Goal: Information Seeking & Learning: Learn about a topic

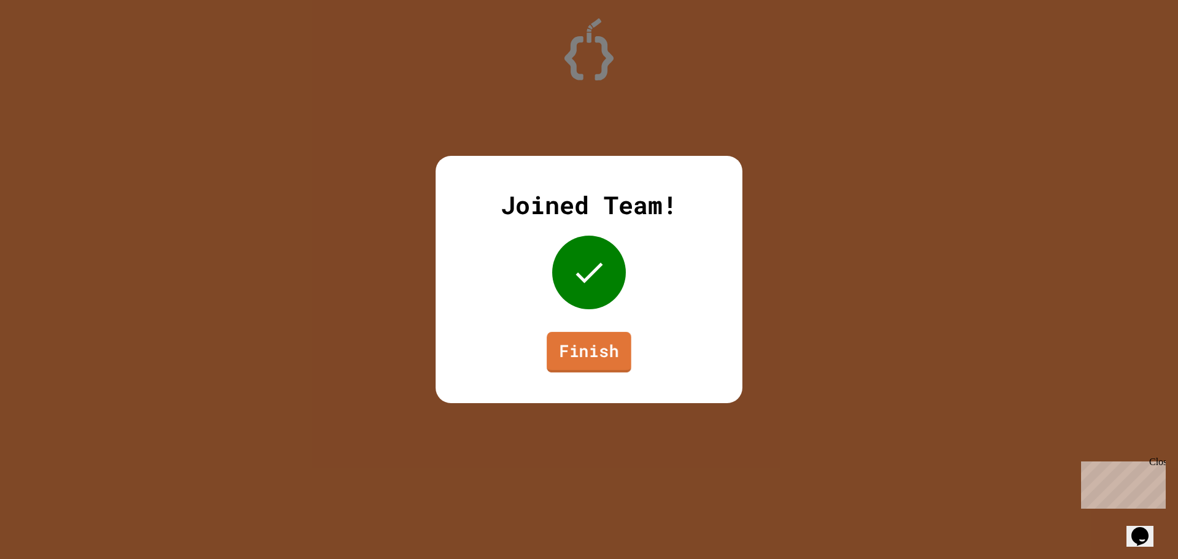
click at [579, 345] on link "Finish" at bounding box center [589, 352] width 85 height 40
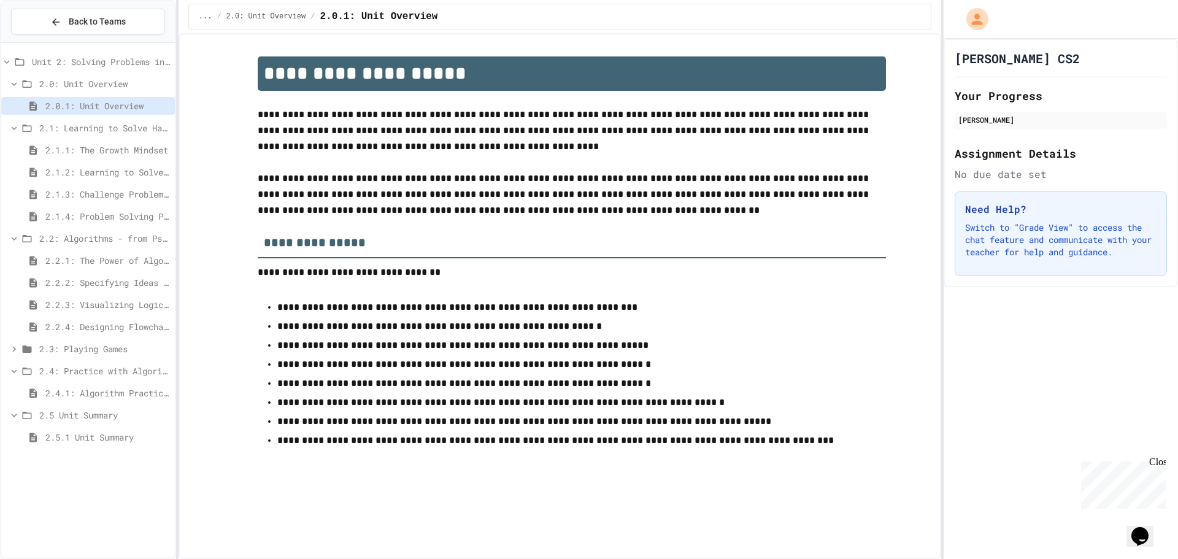
click at [115, 128] on span "2.1: Learning to Solve Hard Problems" at bounding box center [104, 127] width 131 height 13
click at [114, 125] on span "2.1: Learning to Solve Hard Problems" at bounding box center [104, 127] width 131 height 13
click at [126, 174] on span "2.1.2: Learning to Solve Hard Problems" at bounding box center [107, 172] width 125 height 13
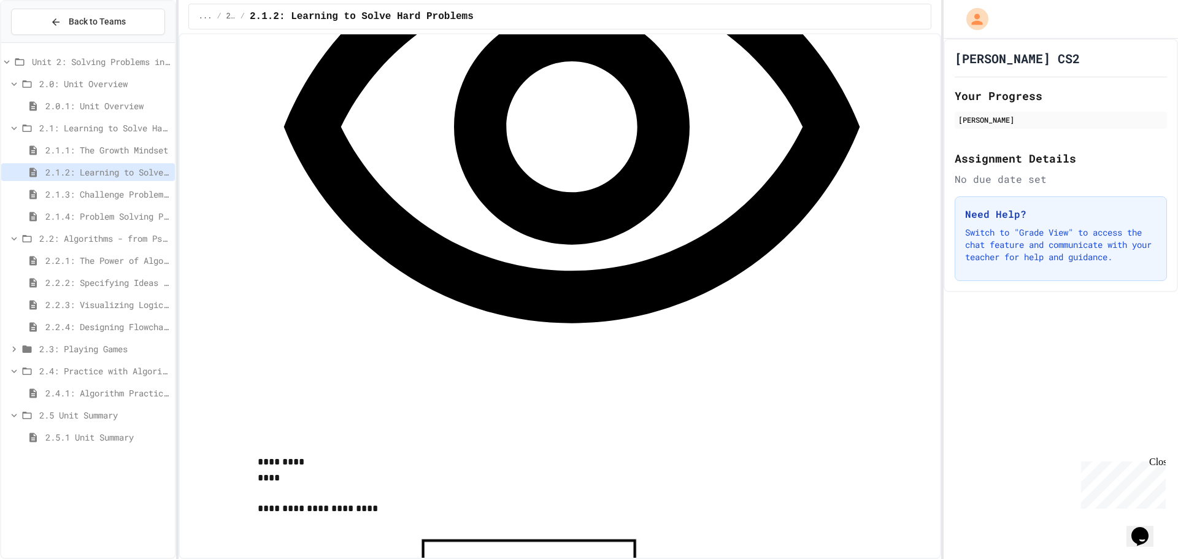
scroll to position [1043, 0]
click at [123, 258] on span "2.2.1: The Power of Algorithms" at bounding box center [107, 260] width 125 height 13
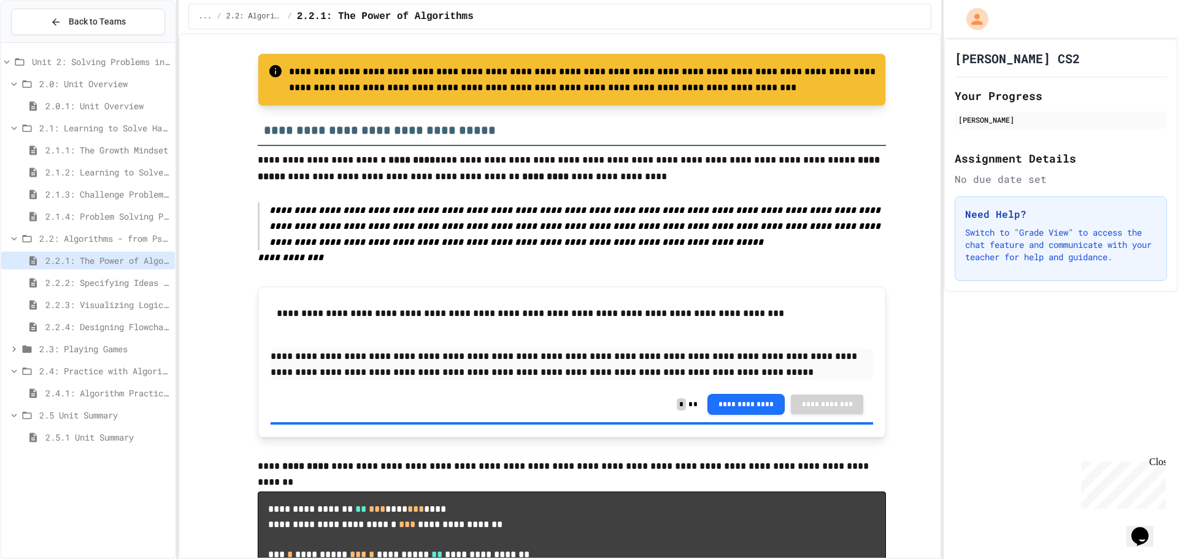
click at [128, 279] on span "2.2.2: Specifying Ideas with Pseudocode" at bounding box center [107, 282] width 125 height 13
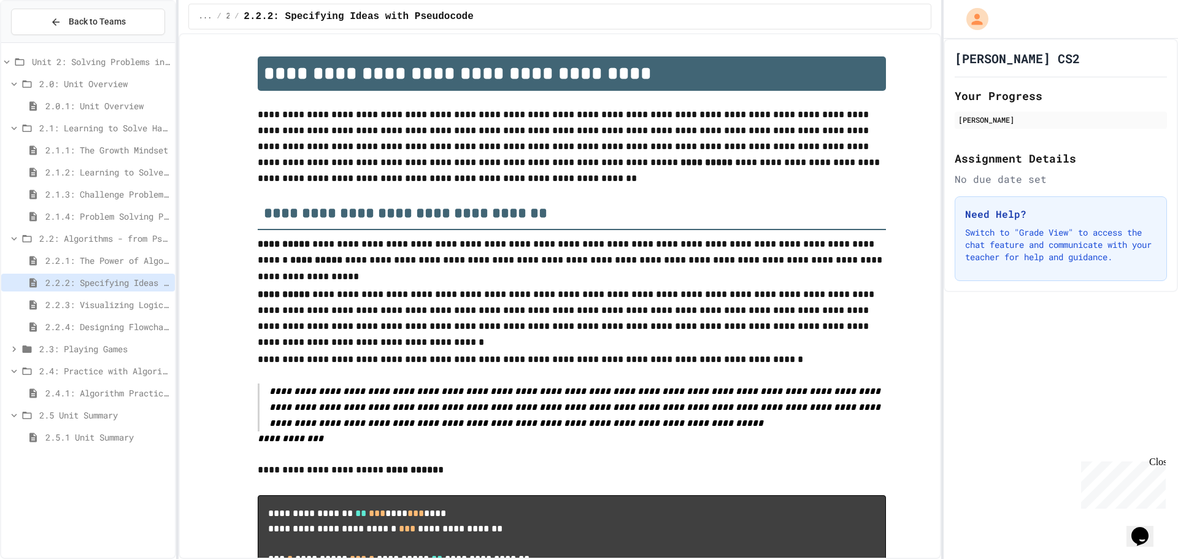
click at [150, 259] on span "2.2.1: The Power of Algorithms" at bounding box center [107, 260] width 125 height 13
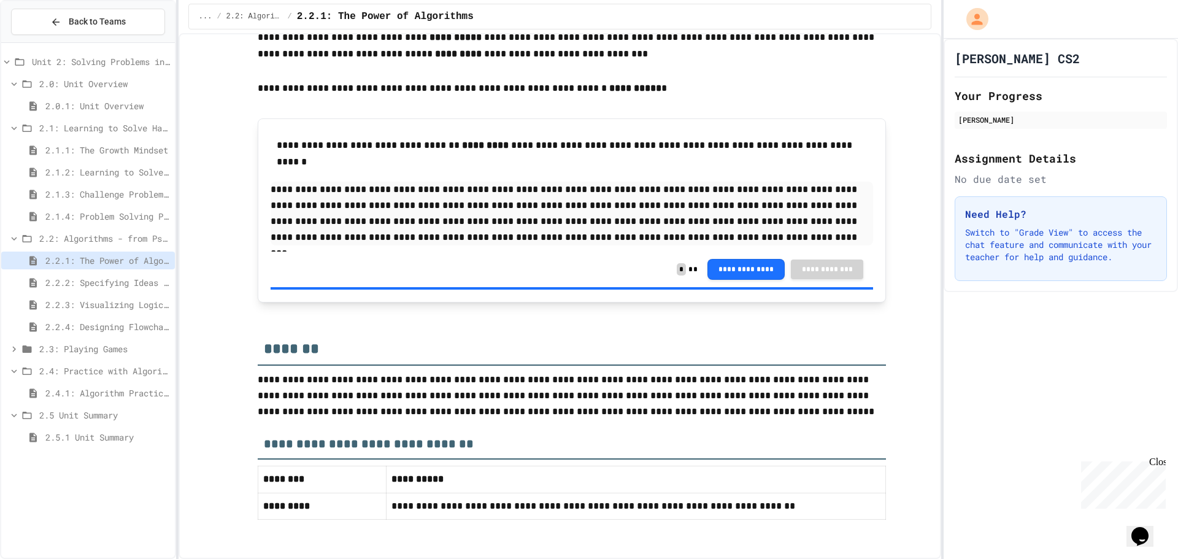
scroll to position [2417, 0]
click at [126, 292] on div "2.2.2: Specifying Ideas with Pseudocode" at bounding box center [88, 285] width 174 height 22
click at [129, 284] on span "2.2.2: Specifying Ideas with Pseudocode" at bounding box center [107, 282] width 125 height 13
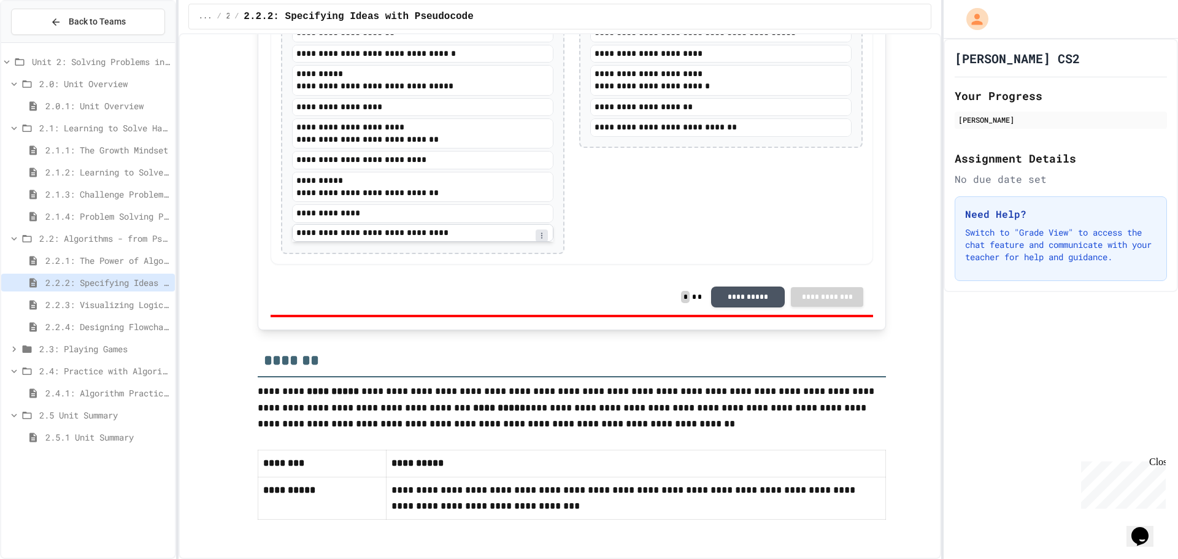
scroll to position [2472, 0]
click at [144, 296] on div "2.2.3: Visualizing Logic with Flowcharts" at bounding box center [88, 305] width 174 height 18
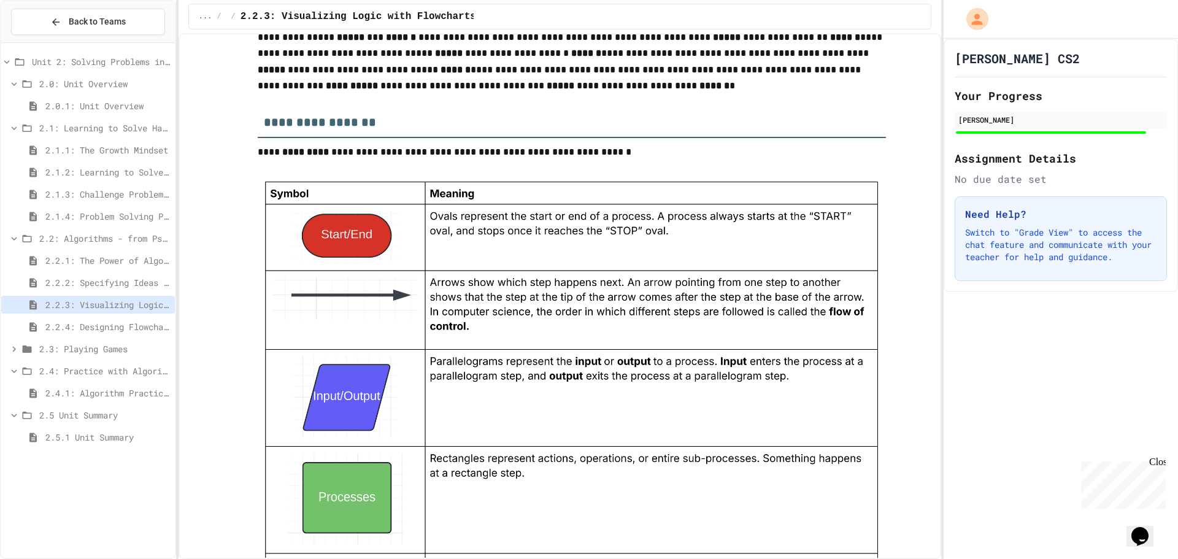
scroll to position [920, 0]
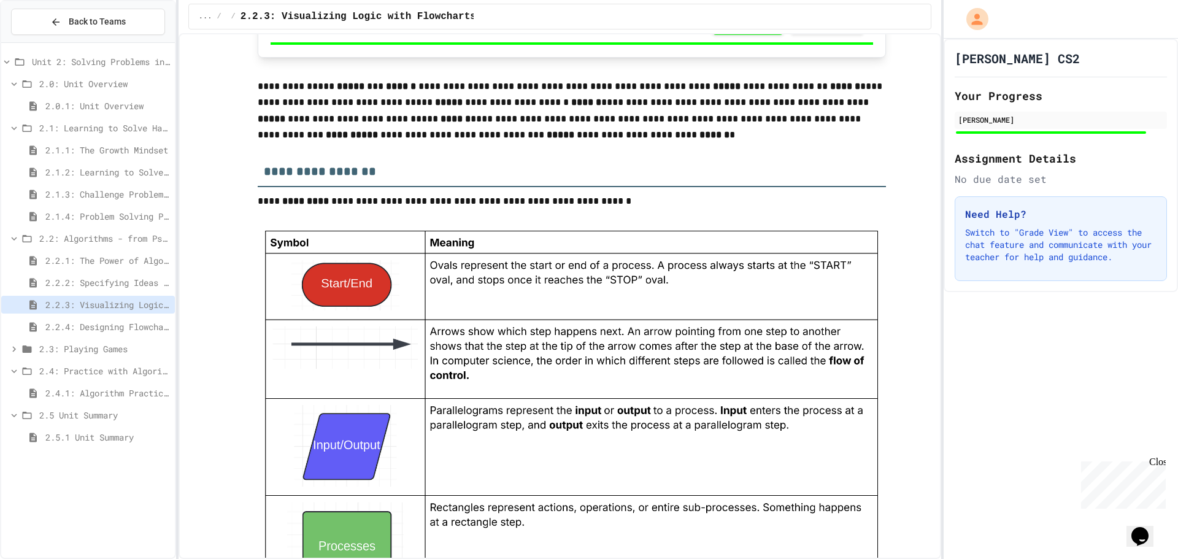
click at [128, 174] on span "2.1.2: Learning to Solve Hard Problems" at bounding box center [107, 172] width 125 height 13
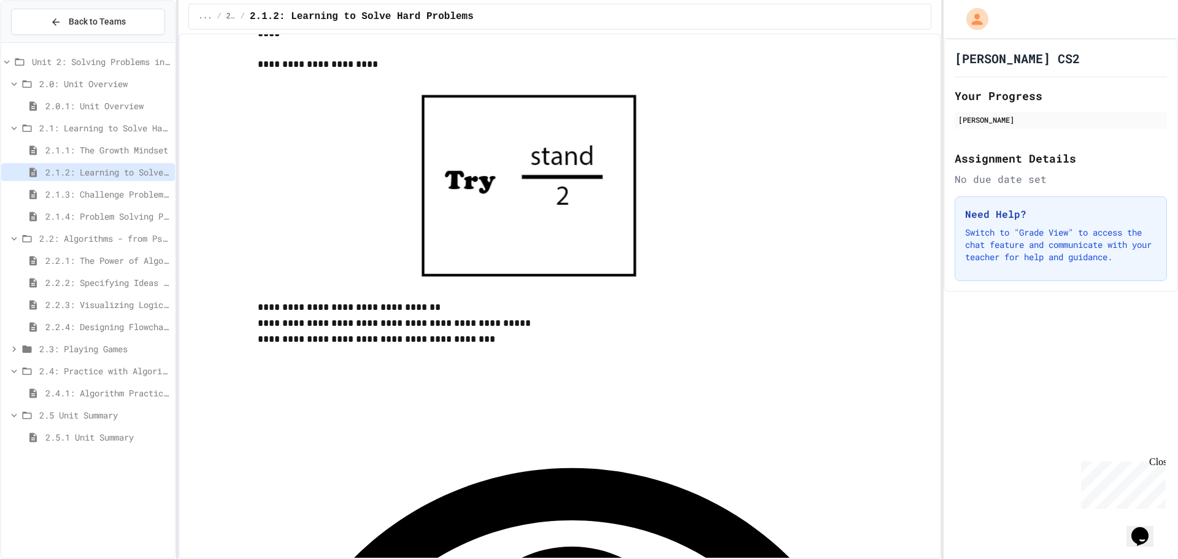
scroll to position [1495, 0]
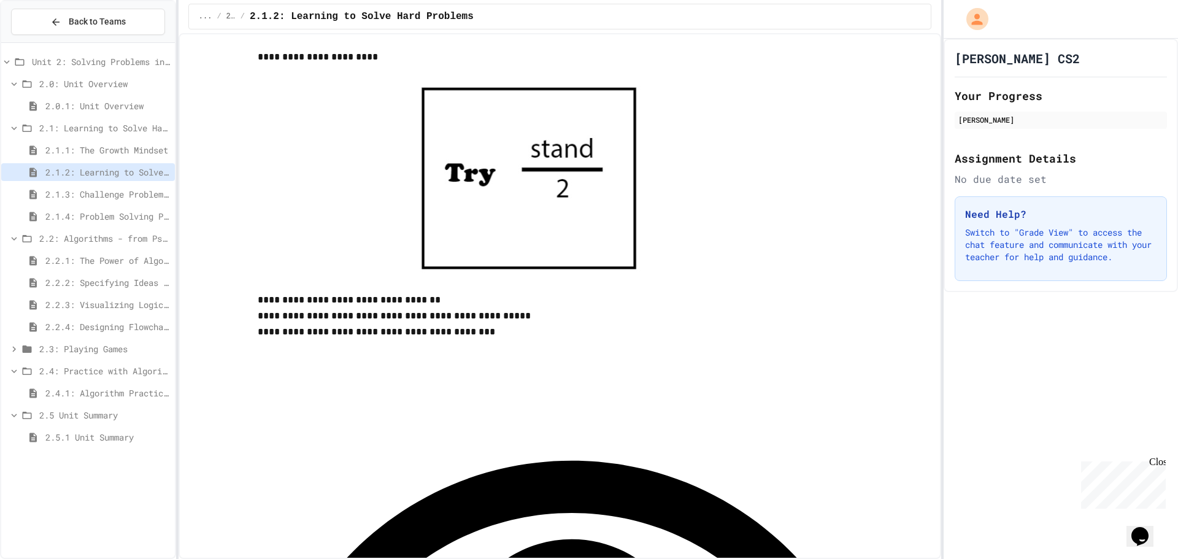
click at [118, 196] on span "2.1.3: Challenge Problem - The Bridge" at bounding box center [107, 194] width 125 height 13
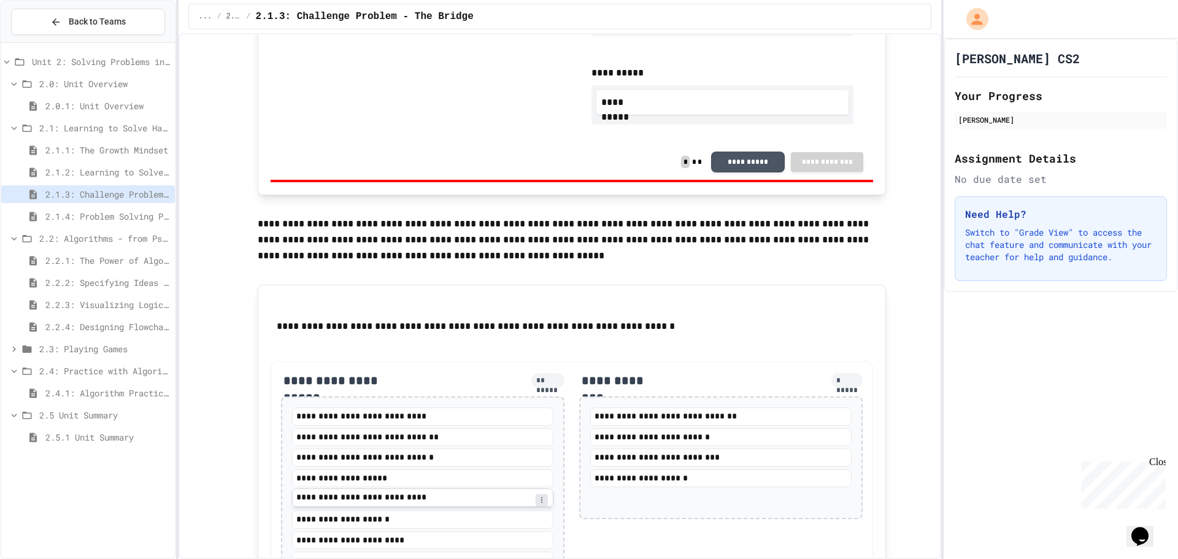
scroll to position [1286, 0]
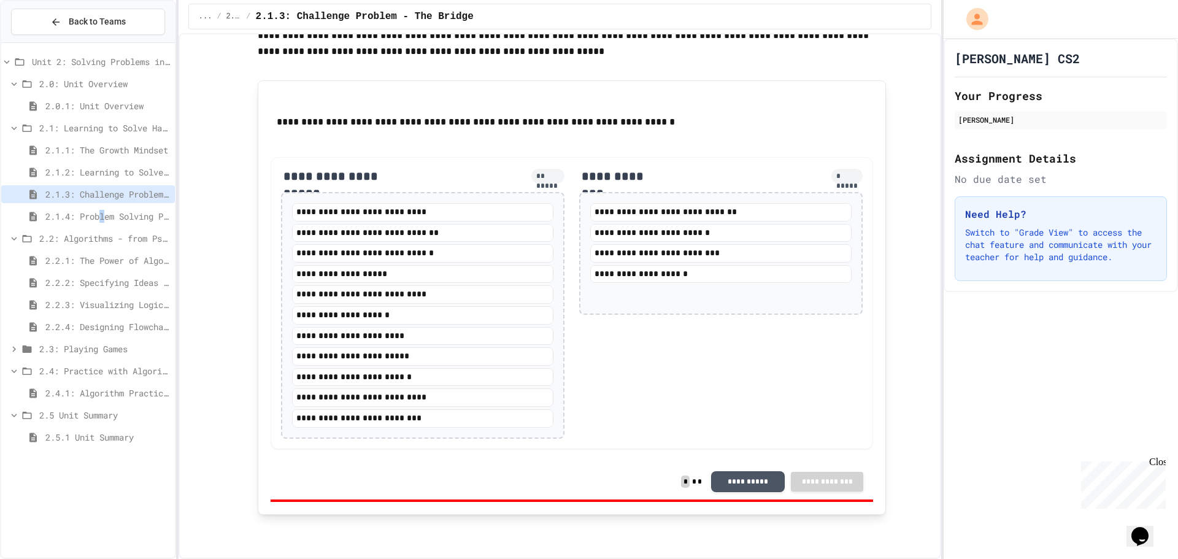
click at [105, 214] on span "2.1.4: Problem Solving Practice" at bounding box center [107, 216] width 125 height 13
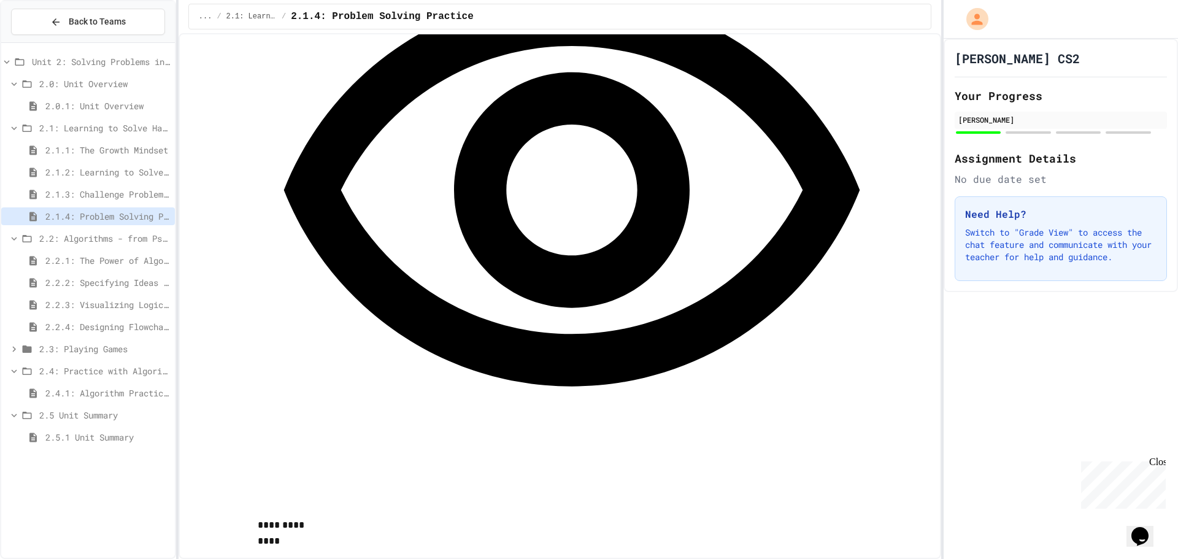
scroll to position [1227, 0]
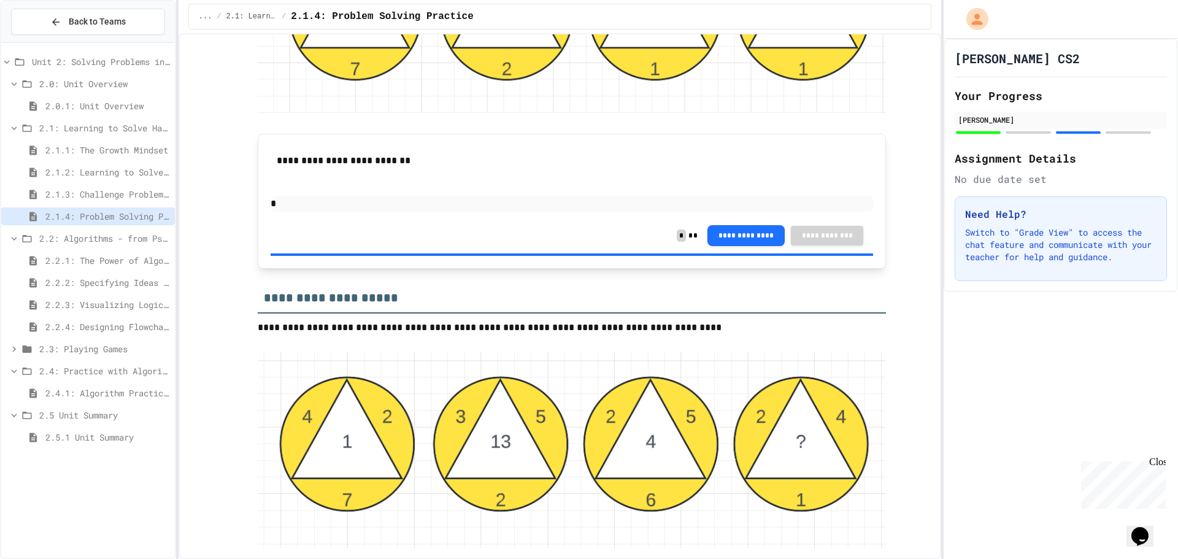
scroll to position [1977, 0]
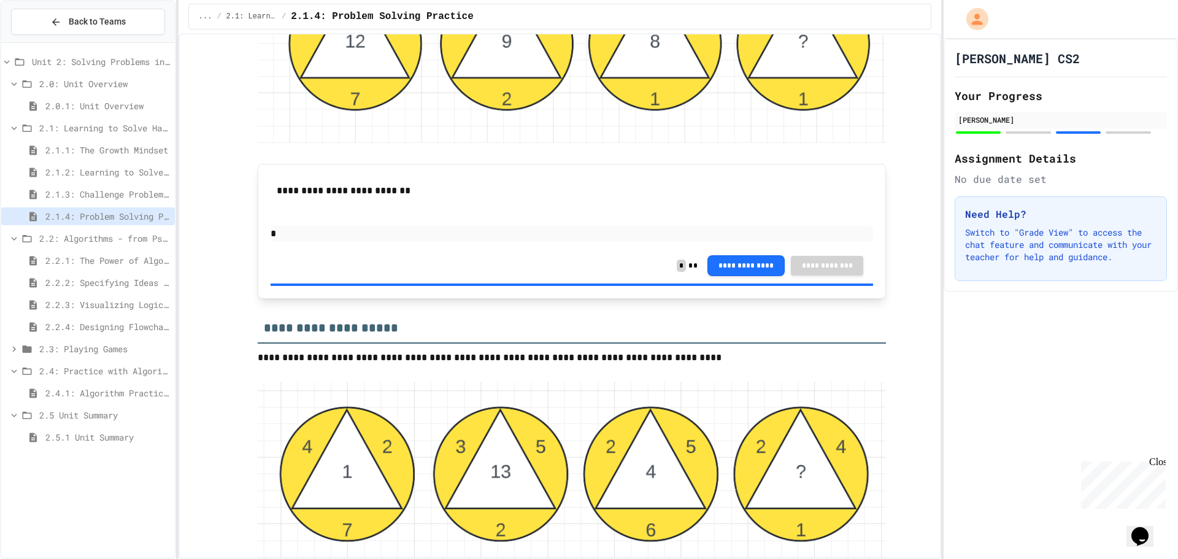
click at [120, 253] on div "2.2.1: The Power of Algorithms" at bounding box center [88, 261] width 174 height 18
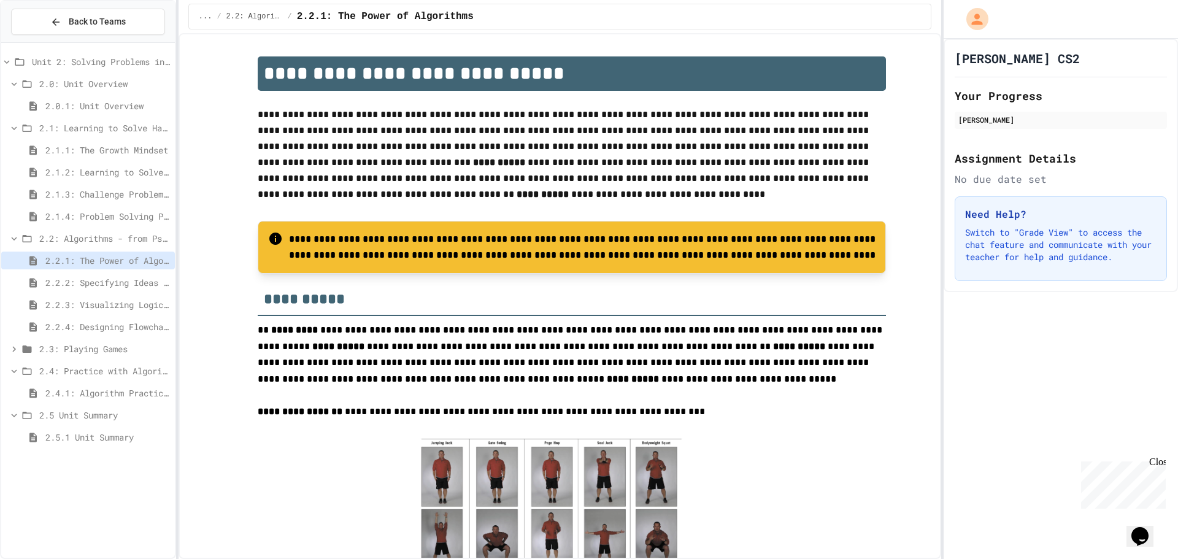
click at [123, 239] on span "2.2: Algorithms - from Pseudocode to Flowcharts" at bounding box center [104, 238] width 131 height 13
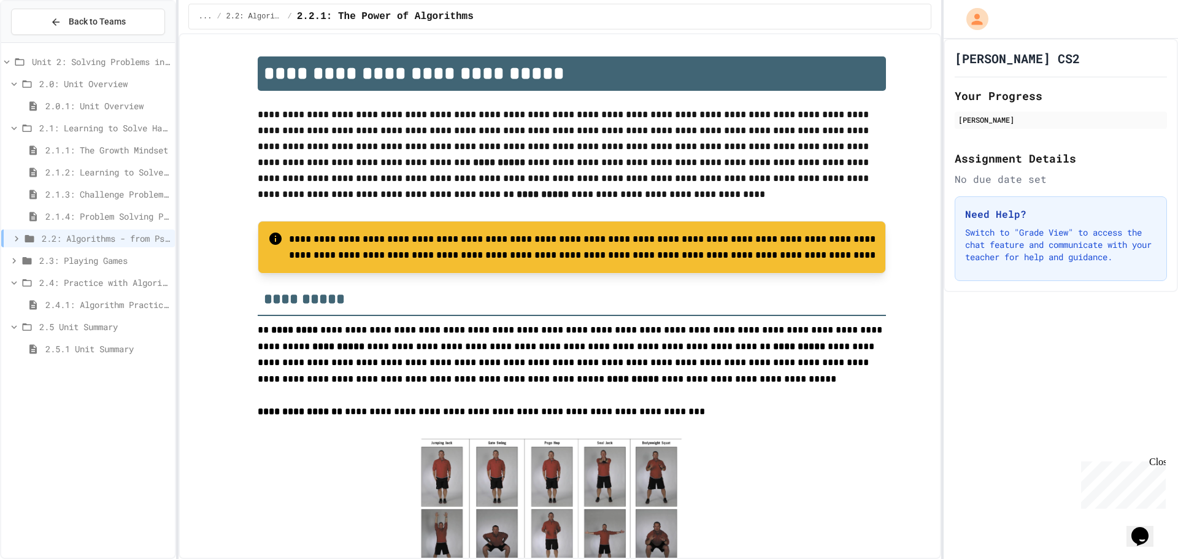
click at [120, 261] on span "2.3: Playing Games" at bounding box center [104, 260] width 131 height 13
click at [116, 274] on div "2.3.1: Understanding Games with Flowcharts" at bounding box center [88, 283] width 174 height 18
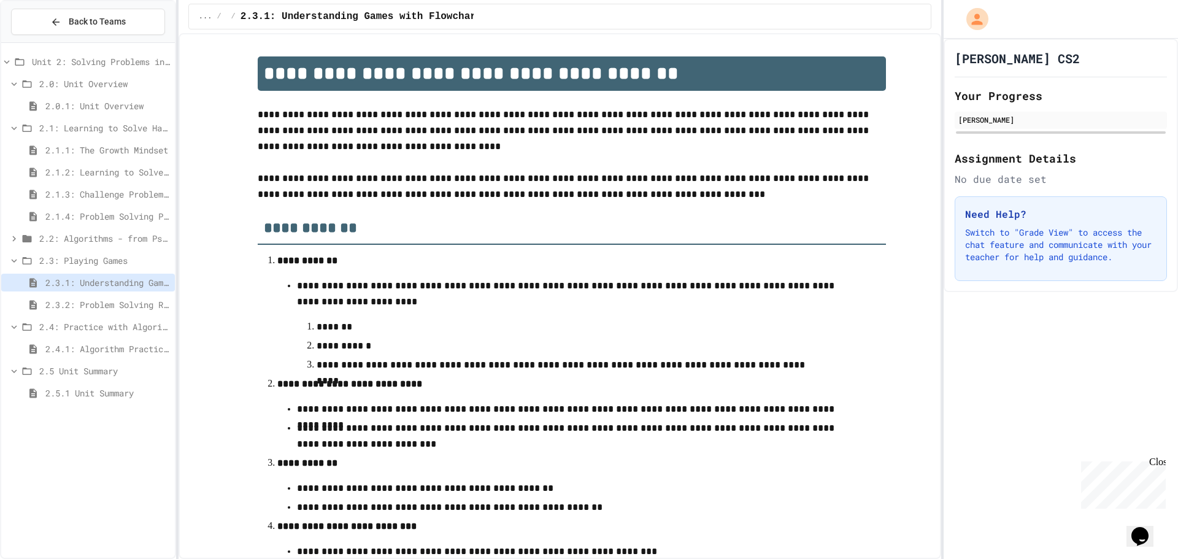
scroll to position [333, 0]
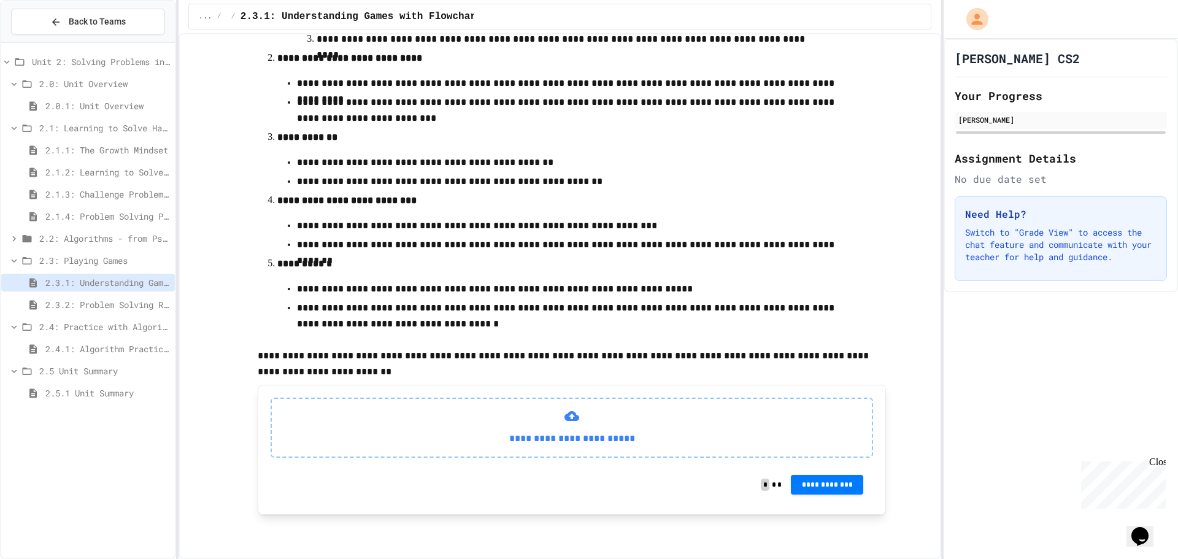
click at [112, 248] on div "2.2: Algorithms - from Pseudocode to Flowcharts" at bounding box center [88, 240] width 174 height 22
click at [117, 254] on span "2.3: Playing Games" at bounding box center [104, 260] width 131 height 13
click at [123, 256] on span "2.3: Playing Games" at bounding box center [106, 260] width 128 height 13
click at [127, 236] on span "2.2: Algorithms - from Pseudocode to Flowcharts" at bounding box center [104, 238] width 131 height 13
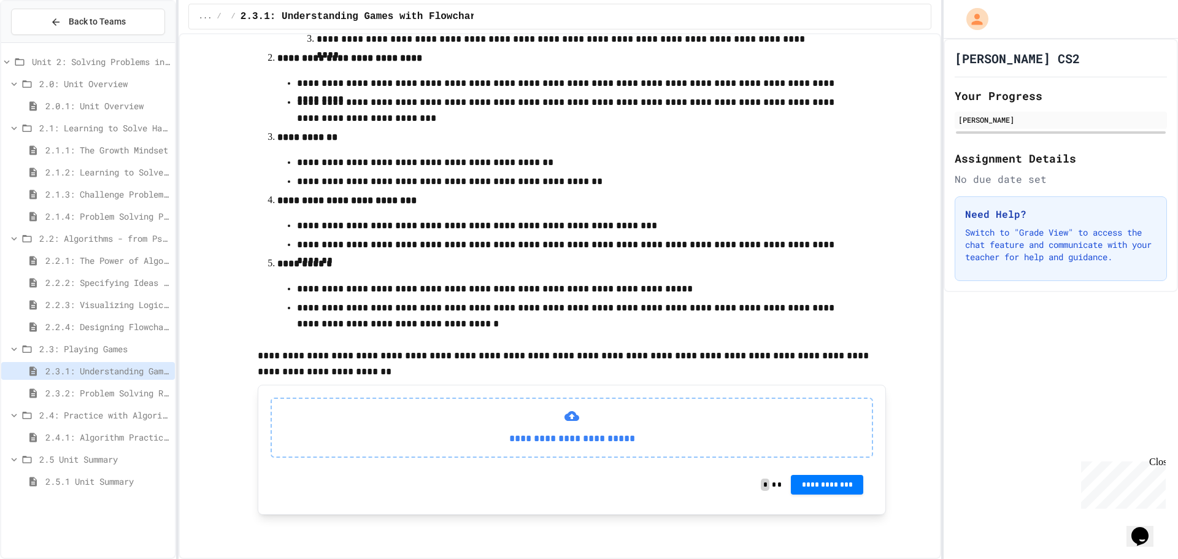
click at [118, 301] on span "2.2.3: Visualizing Logic with Flowcharts" at bounding box center [107, 304] width 125 height 13
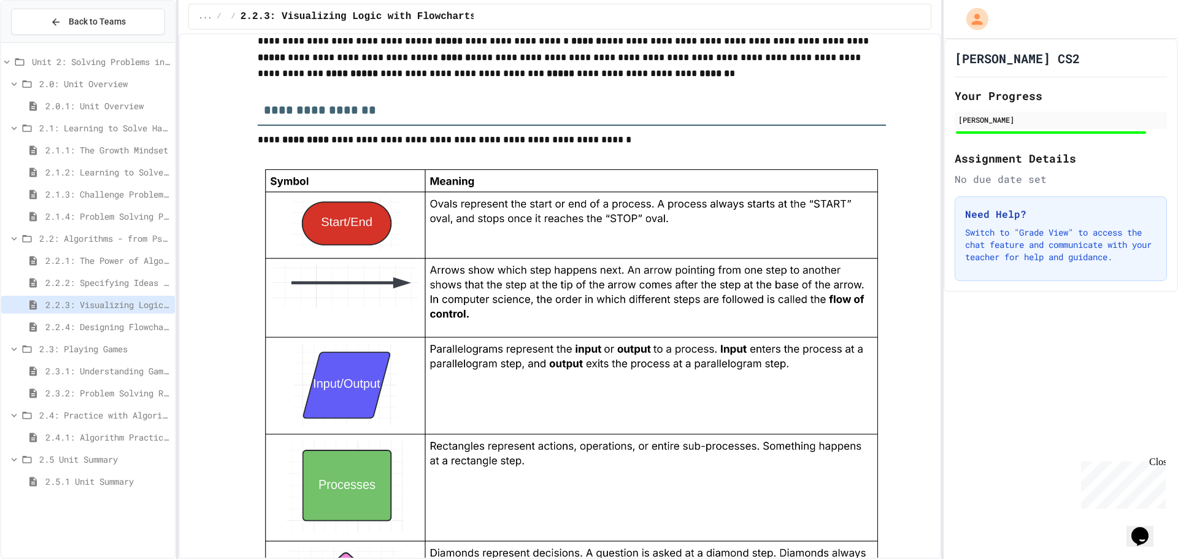
scroll to position [920, 0]
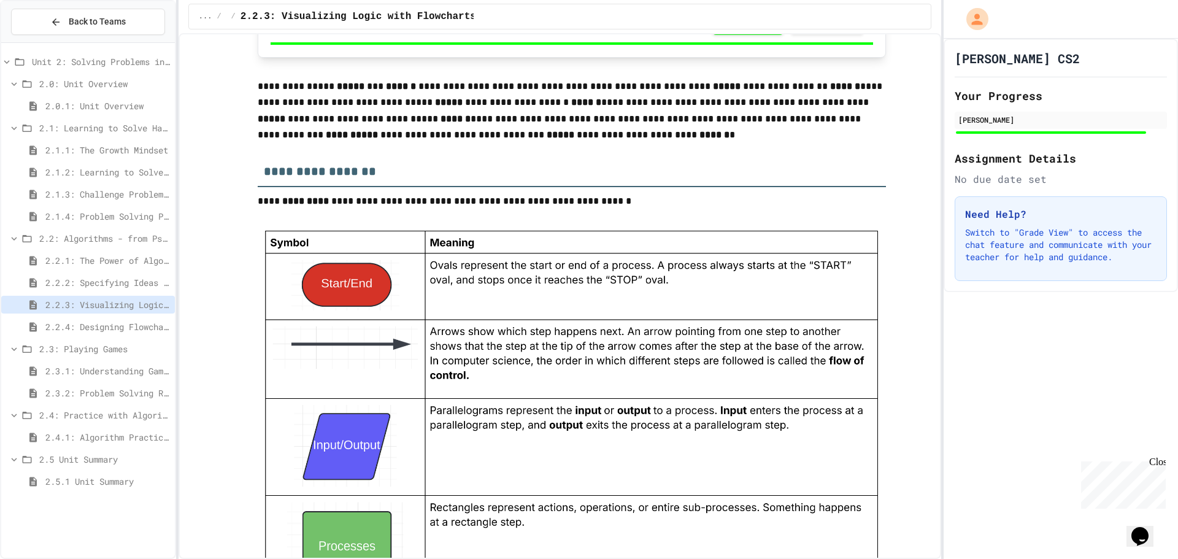
click at [99, 456] on span "2.5 Unit Summary" at bounding box center [104, 459] width 131 height 13
click at [94, 480] on span "2.5.1 Unit Summary" at bounding box center [107, 481] width 125 height 13
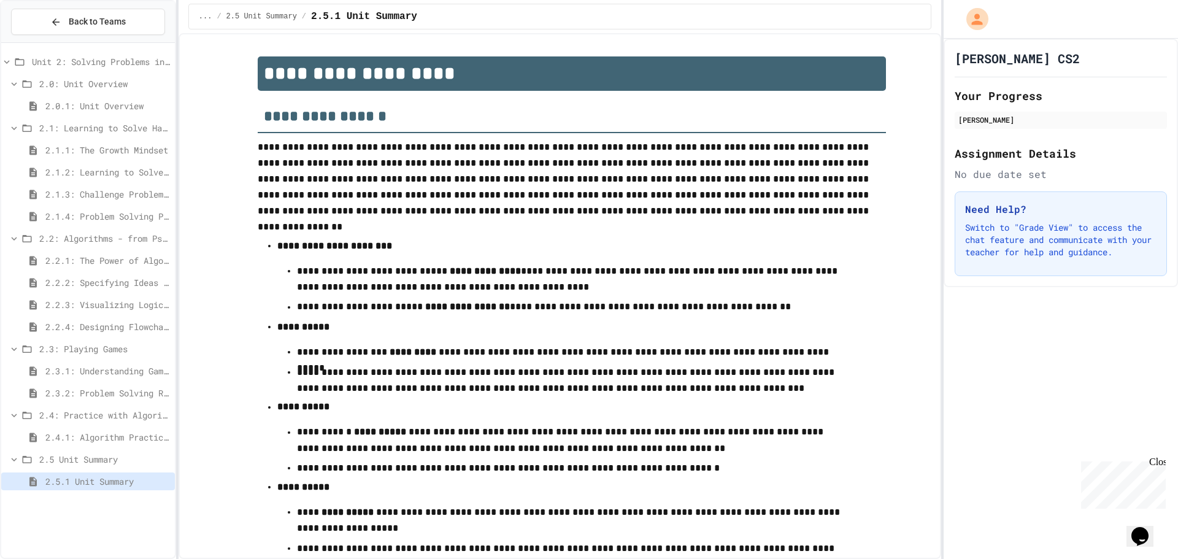
click at [92, 452] on div "2.5 Unit Summary" at bounding box center [88, 459] width 174 height 18
click at [98, 437] on span "2.4.1: Algorithm Practice Exercises" at bounding box center [107, 437] width 125 height 13
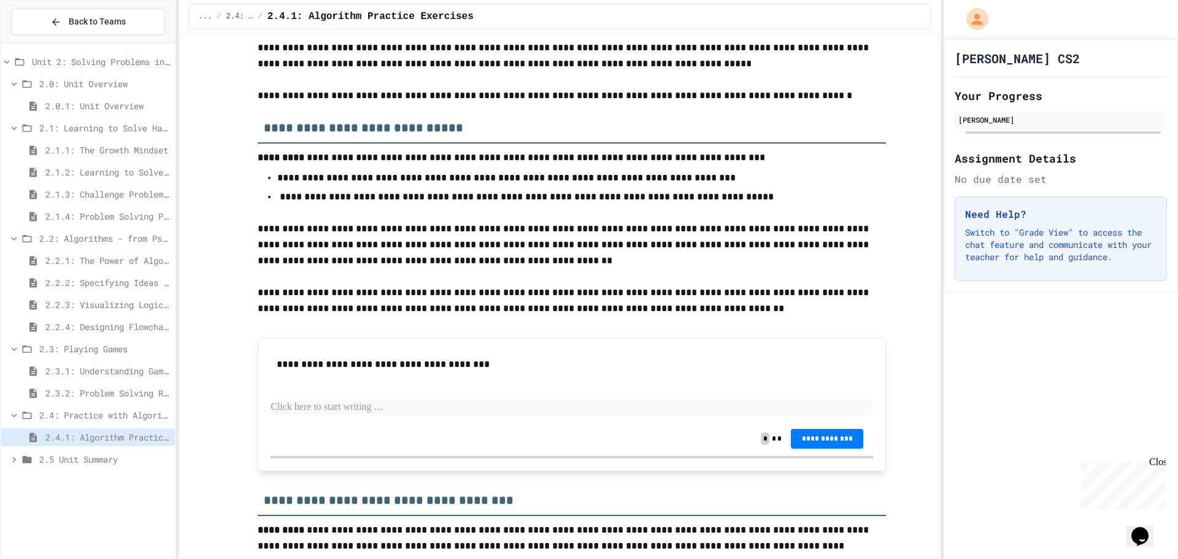
scroll to position [61, 0]
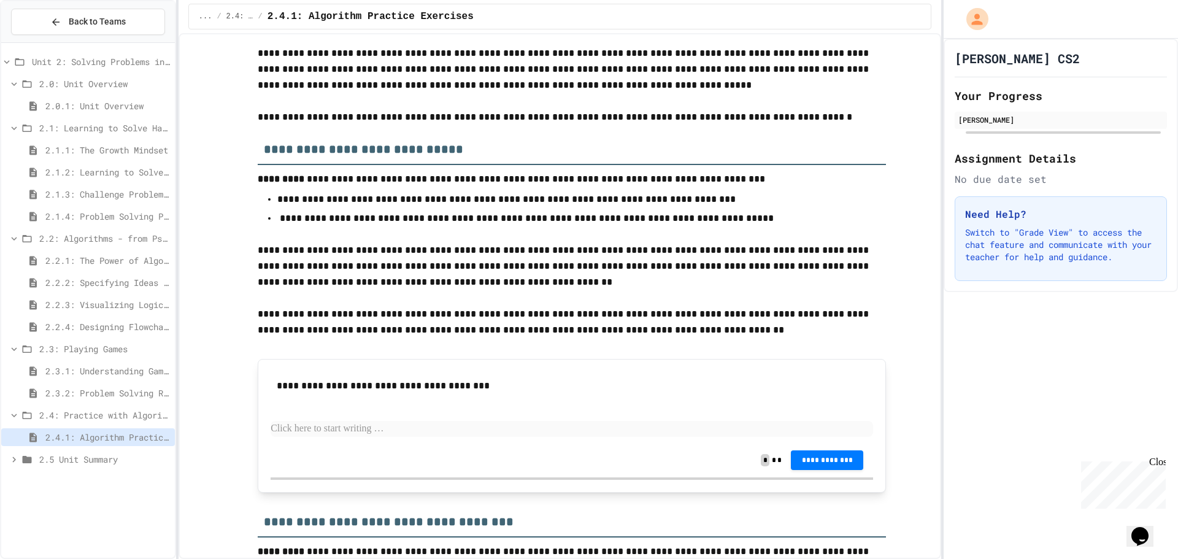
click at [125, 259] on span "2.2.1: The Power of Algorithms" at bounding box center [107, 260] width 125 height 13
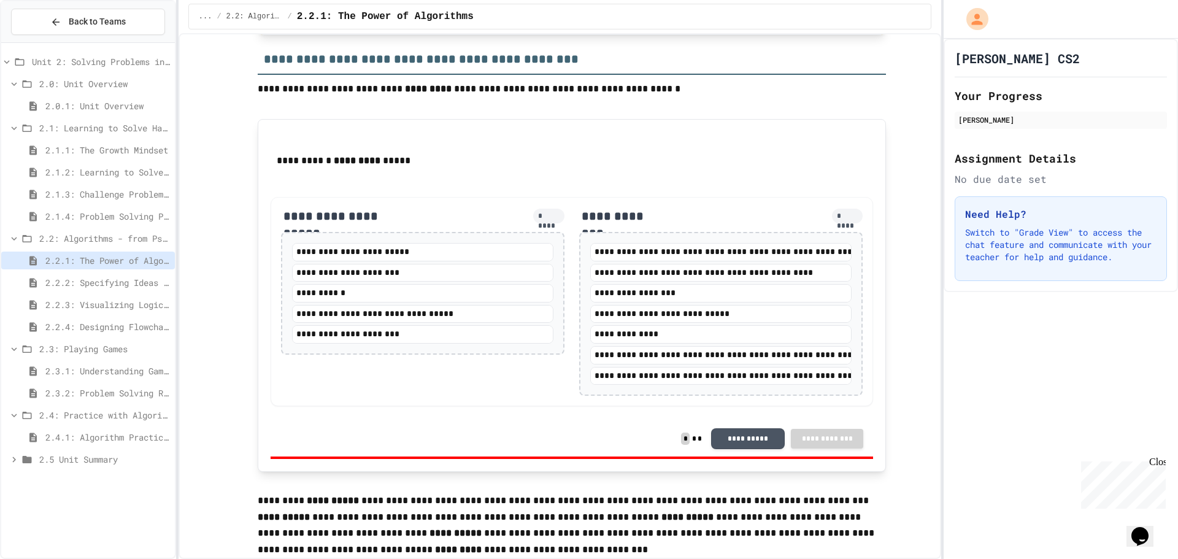
scroll to position [1841, 0]
click at [94, 278] on span "2.2.2: Specifying Ideas with Pseudocode" at bounding box center [107, 282] width 125 height 13
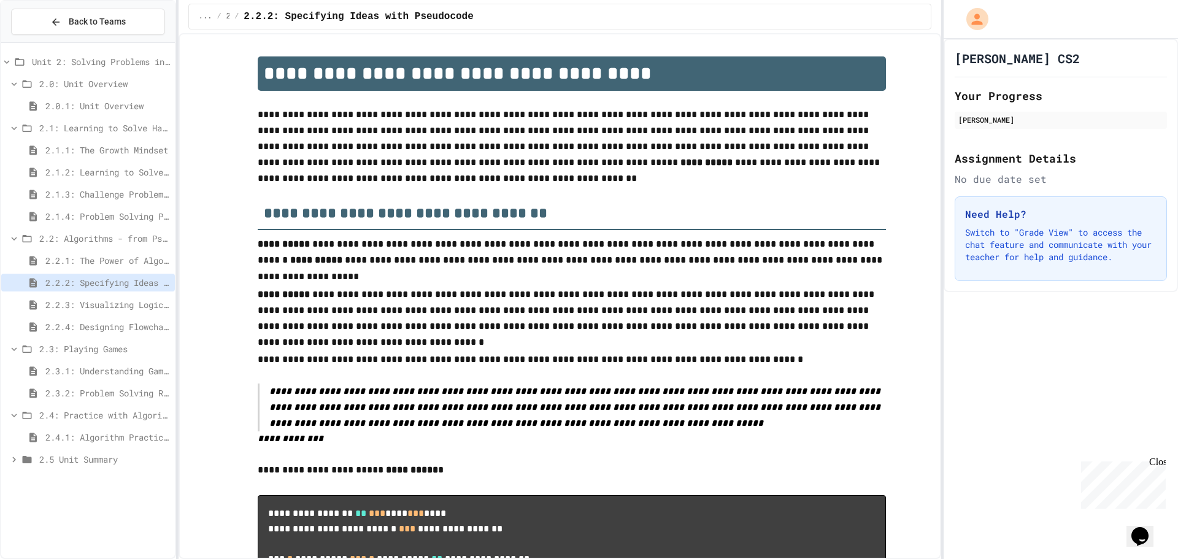
click at [138, 215] on span "2.1.4: Problem Solving Practice" at bounding box center [107, 216] width 125 height 13
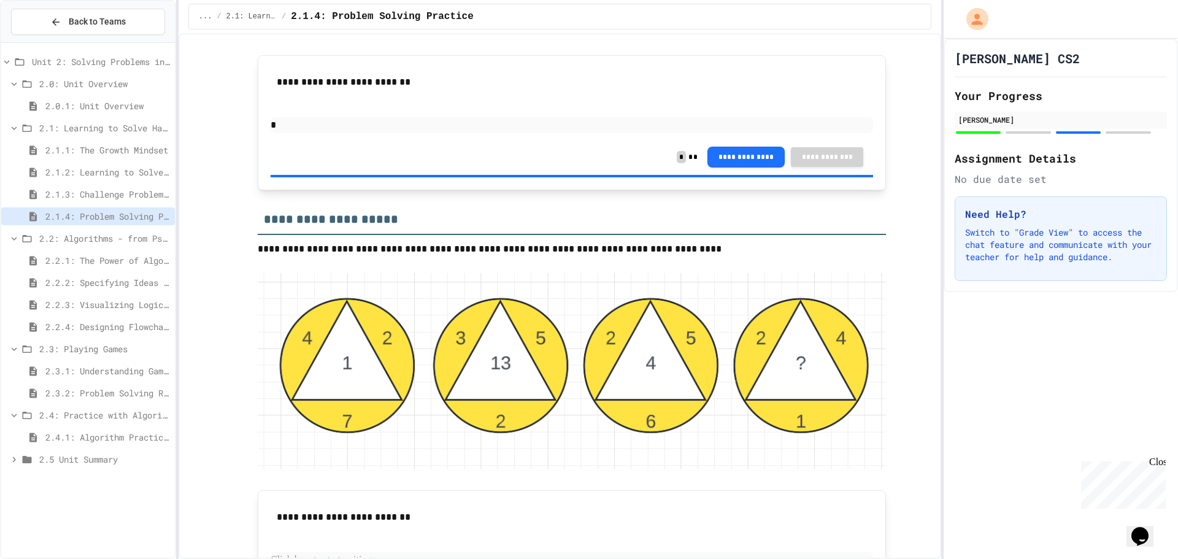
scroll to position [2025, 0]
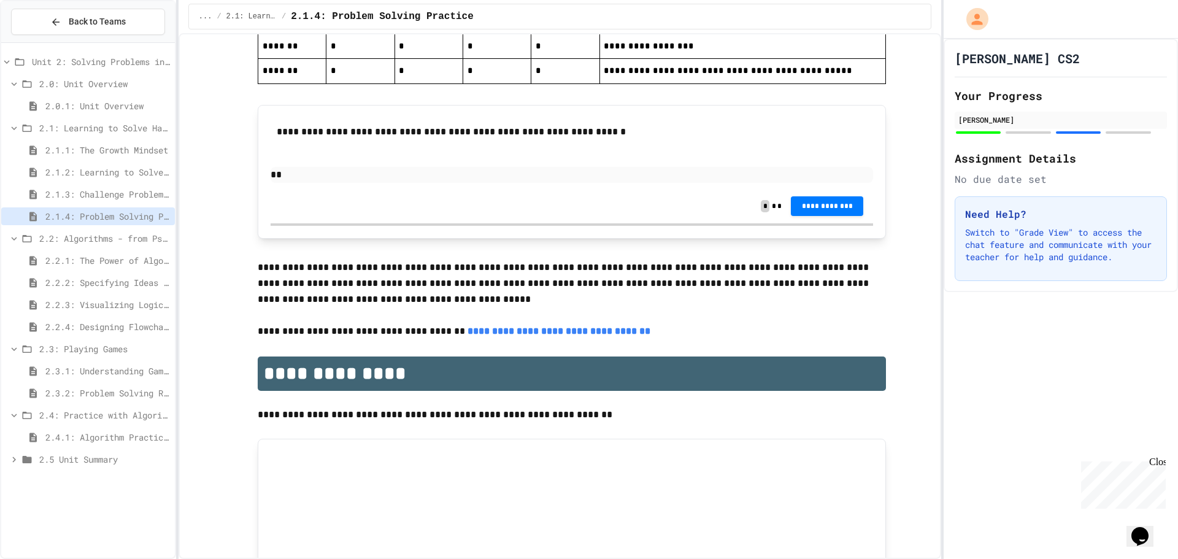
scroll to position [2836, 0]
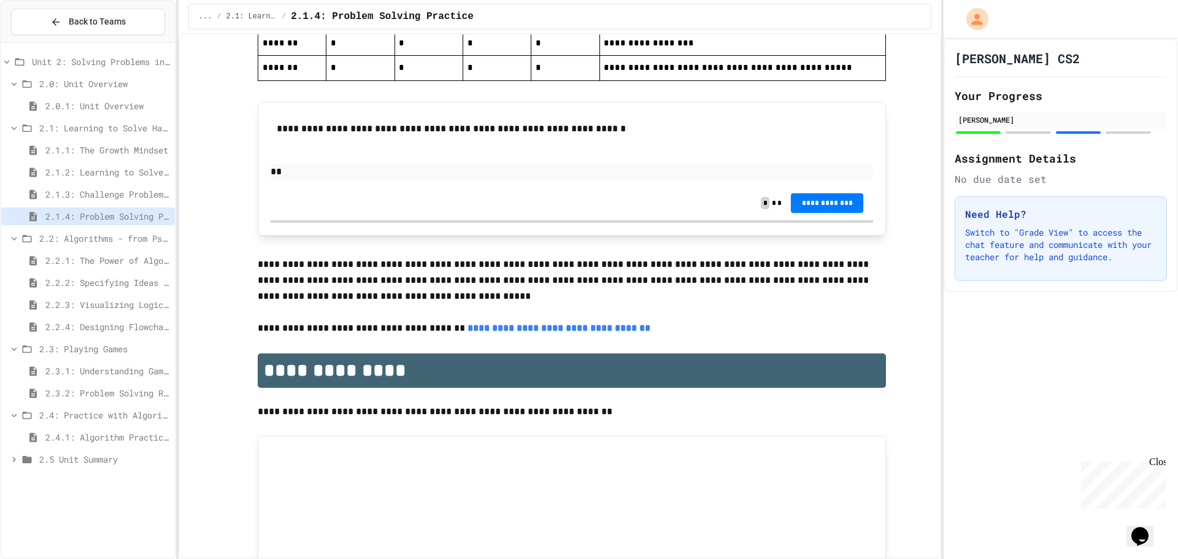
click at [102, 239] on span "2.2: Algorithms - from Pseudocode to Flowcharts" at bounding box center [104, 238] width 131 height 13
click at [106, 241] on span "2.2: Algorithms - from Pseudocode to Flowcharts" at bounding box center [104, 238] width 131 height 13
click at [109, 256] on span "2.2.1: The Power of Algorithms" at bounding box center [107, 260] width 125 height 13
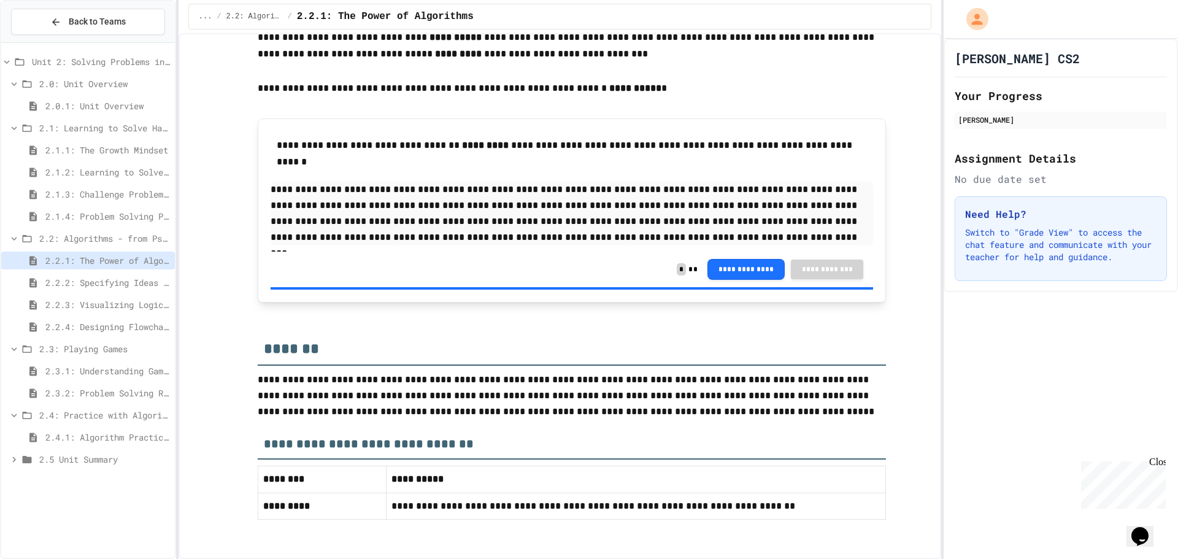
scroll to position [2417, 0]
click at [142, 282] on span "2.2.2: Specifying Ideas with Pseudocode" at bounding box center [107, 282] width 125 height 13
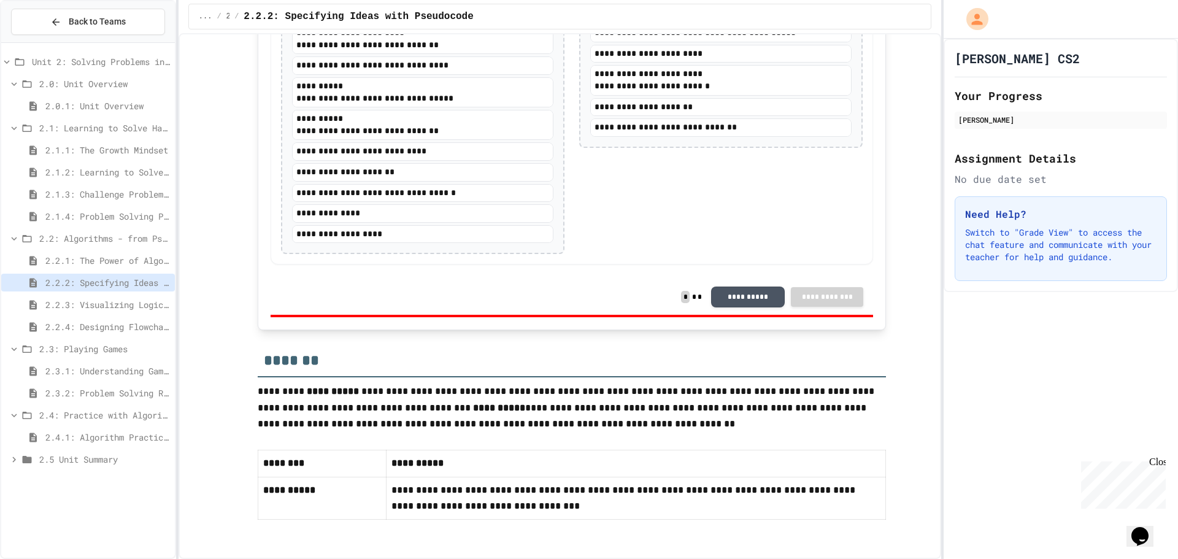
scroll to position [2472, 0]
click at [139, 302] on span "2.2.3: Visualizing Logic with Flowcharts" at bounding box center [107, 304] width 125 height 13
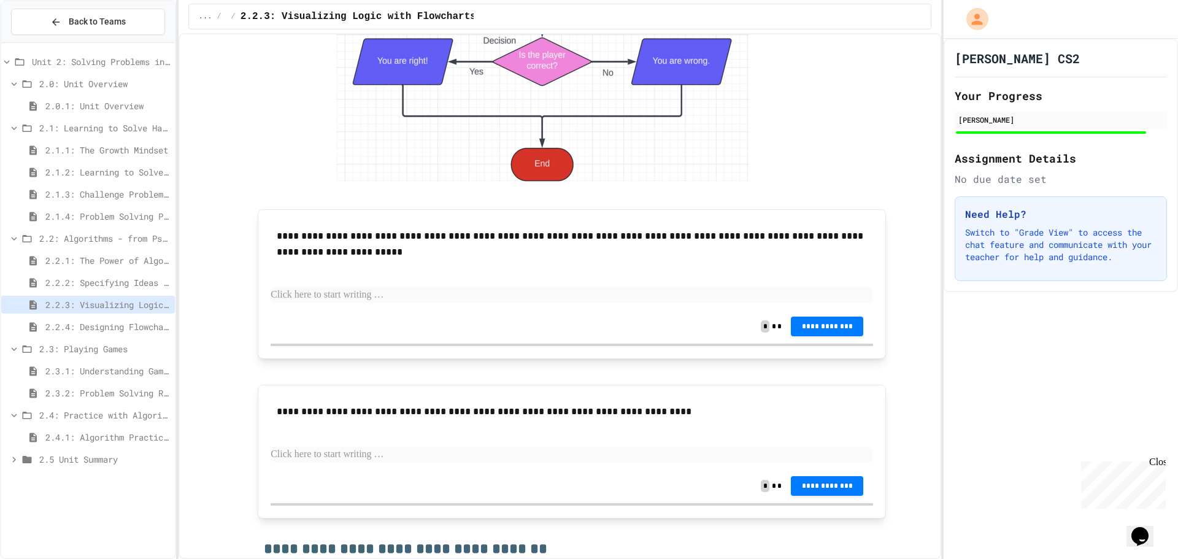
scroll to position [2577, 0]
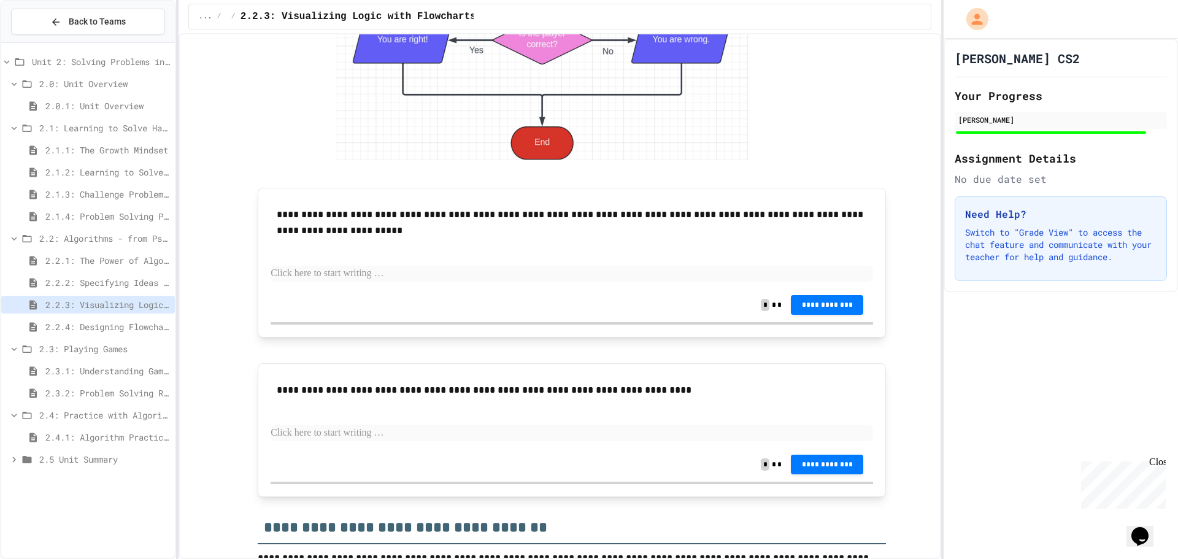
click at [398, 277] on p at bounding box center [572, 274] width 602 height 16
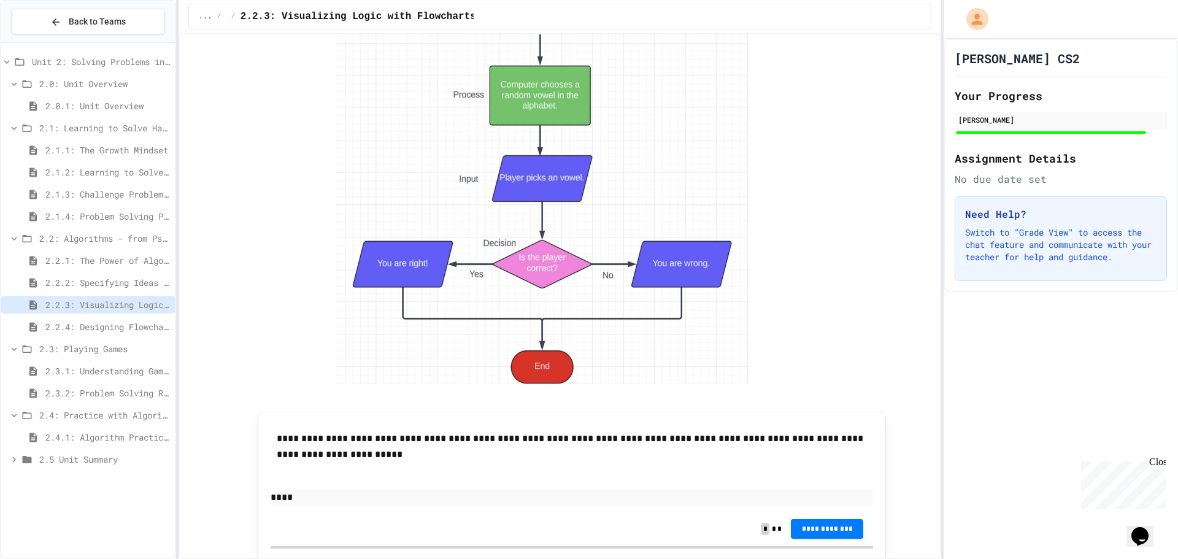
scroll to position [2331, 0]
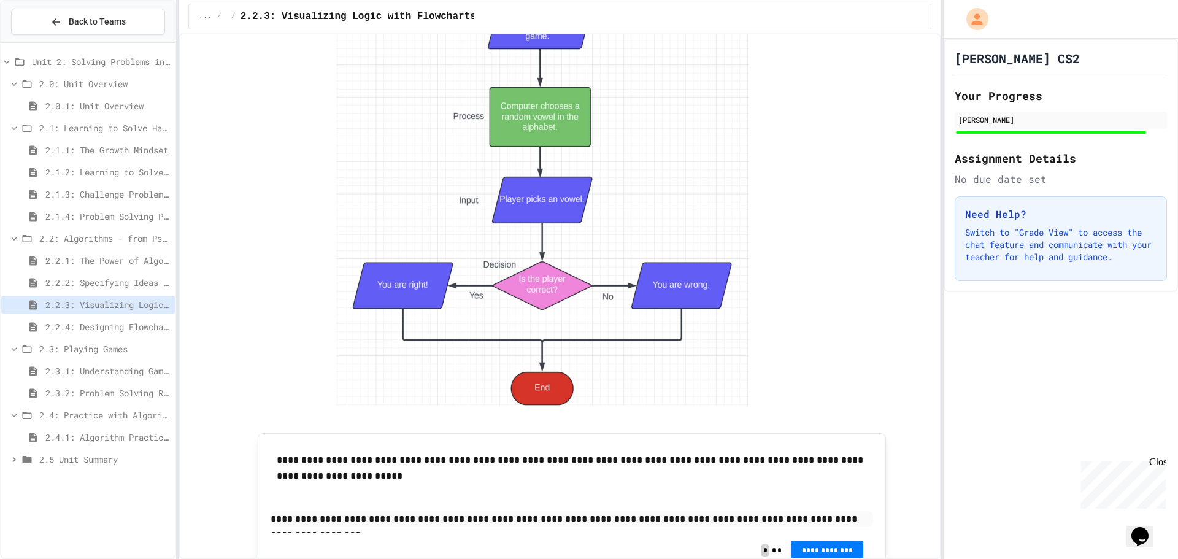
click at [677, 519] on p "**********" at bounding box center [572, 519] width 602 height 16
click at [822, 543] on button "**********" at bounding box center [827, 549] width 72 height 20
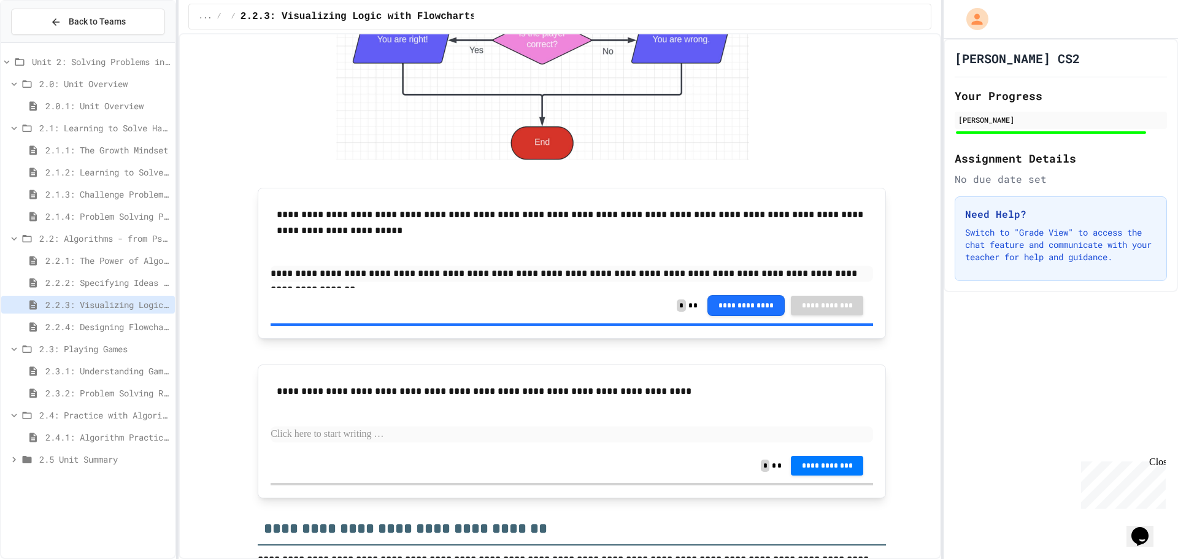
scroll to position [2638, 0]
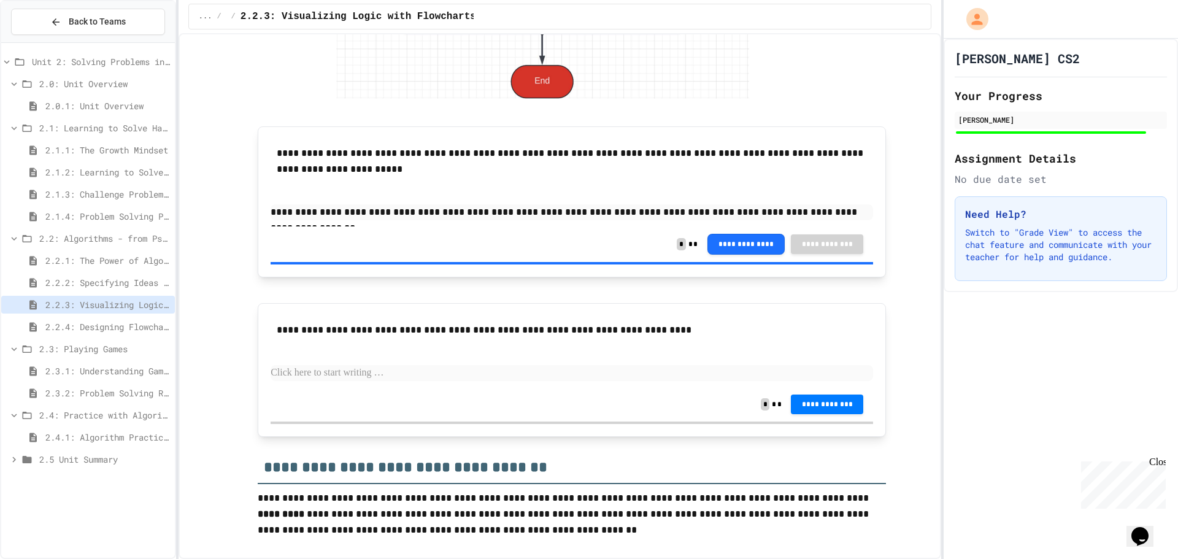
click at [423, 366] on p at bounding box center [572, 373] width 602 height 16
click at [842, 406] on span "**********" at bounding box center [827, 403] width 53 height 10
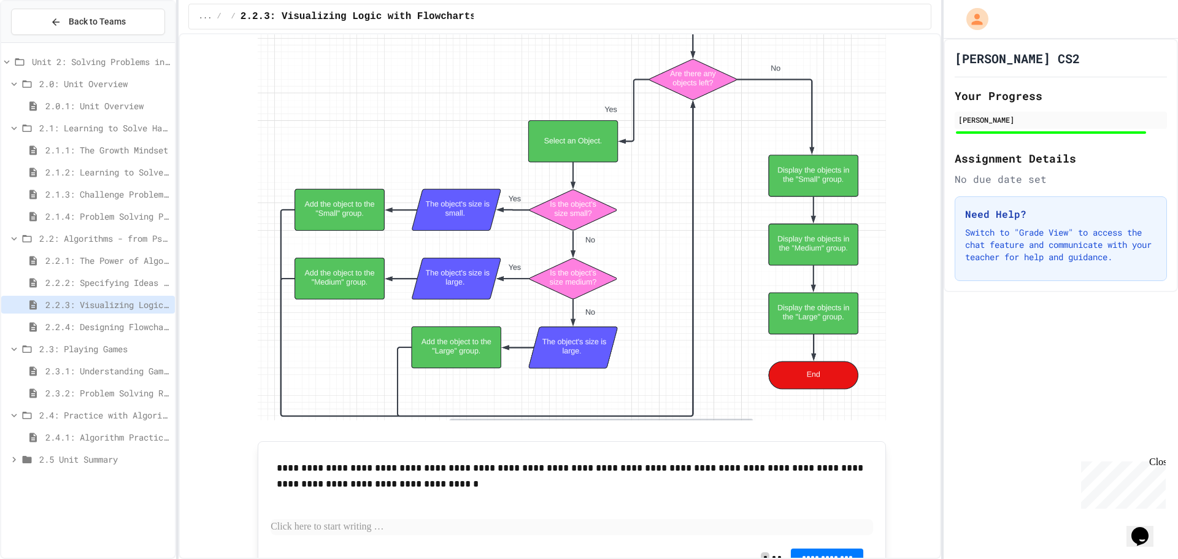
scroll to position [4295, 0]
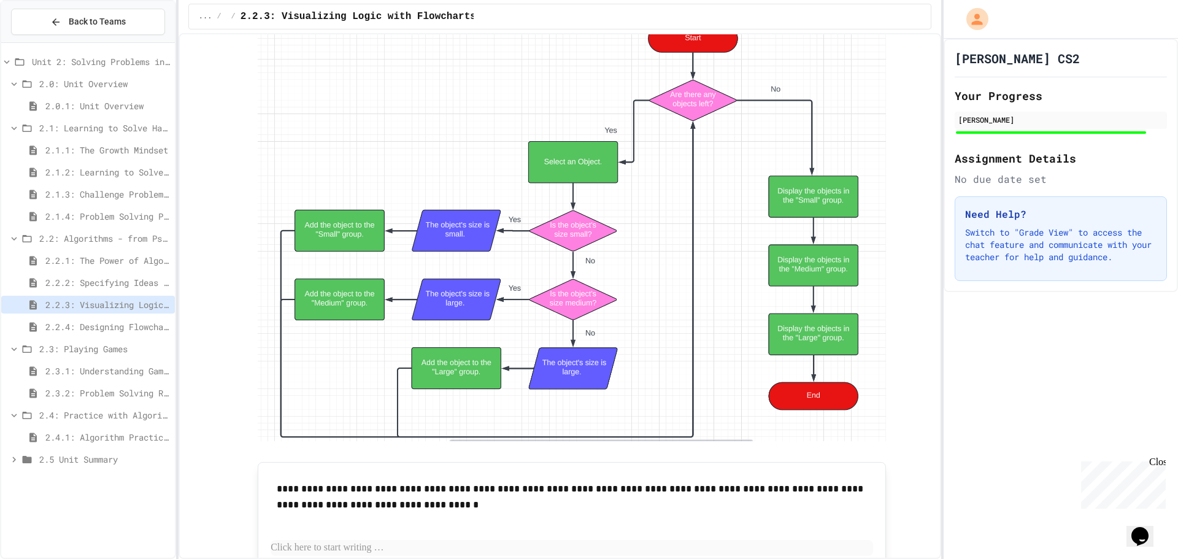
click at [137, 330] on span "2.2.4: Designing Flowcharts" at bounding box center [107, 326] width 125 height 13
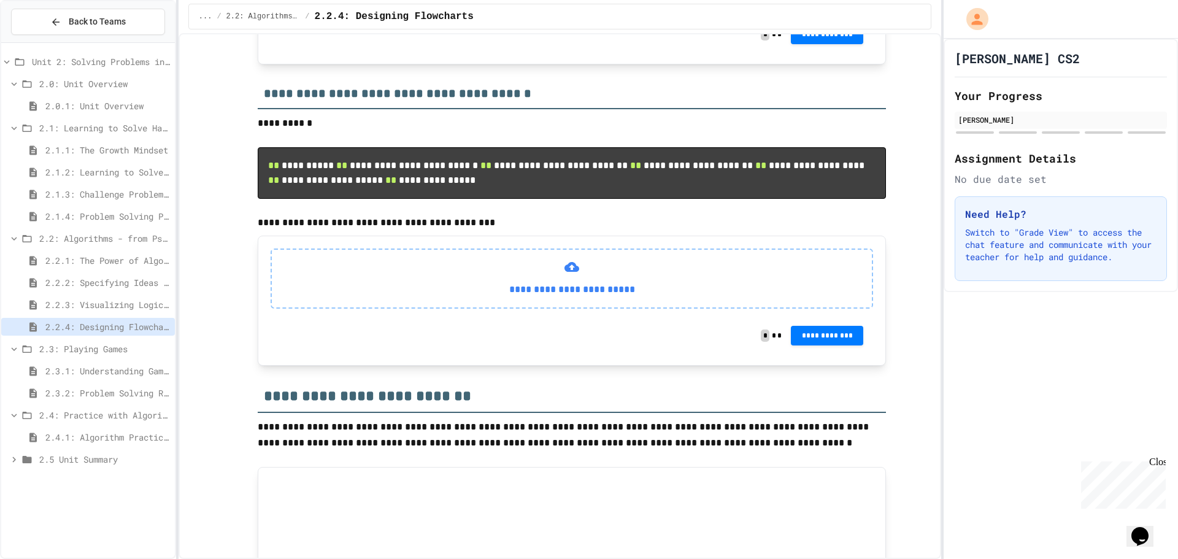
scroll to position [429, 0]
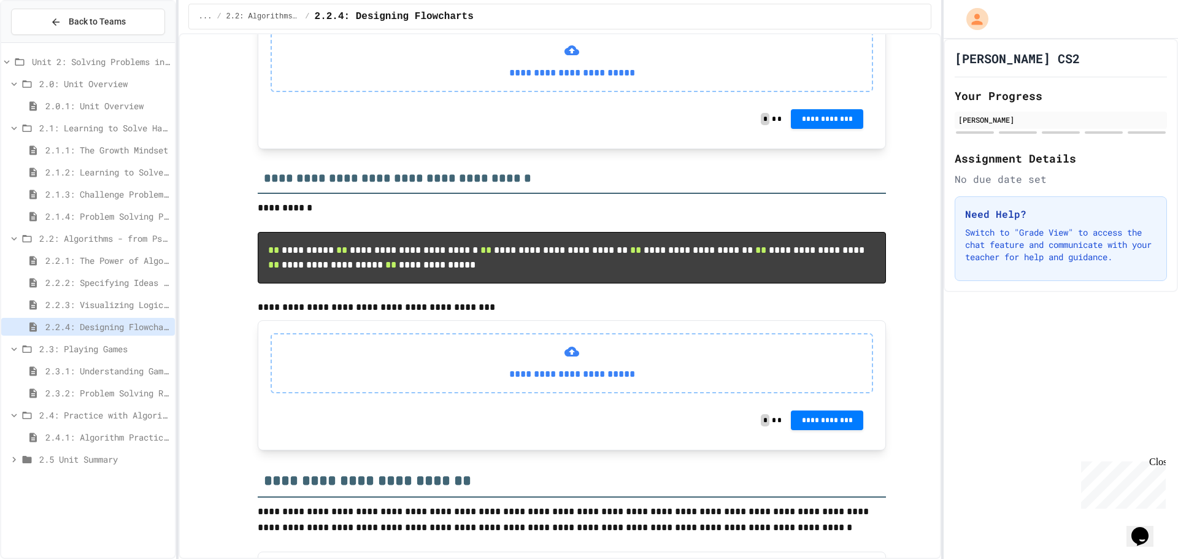
click at [102, 300] on span "2.2.3: Visualizing Logic with Flowcharts" at bounding box center [107, 304] width 125 height 13
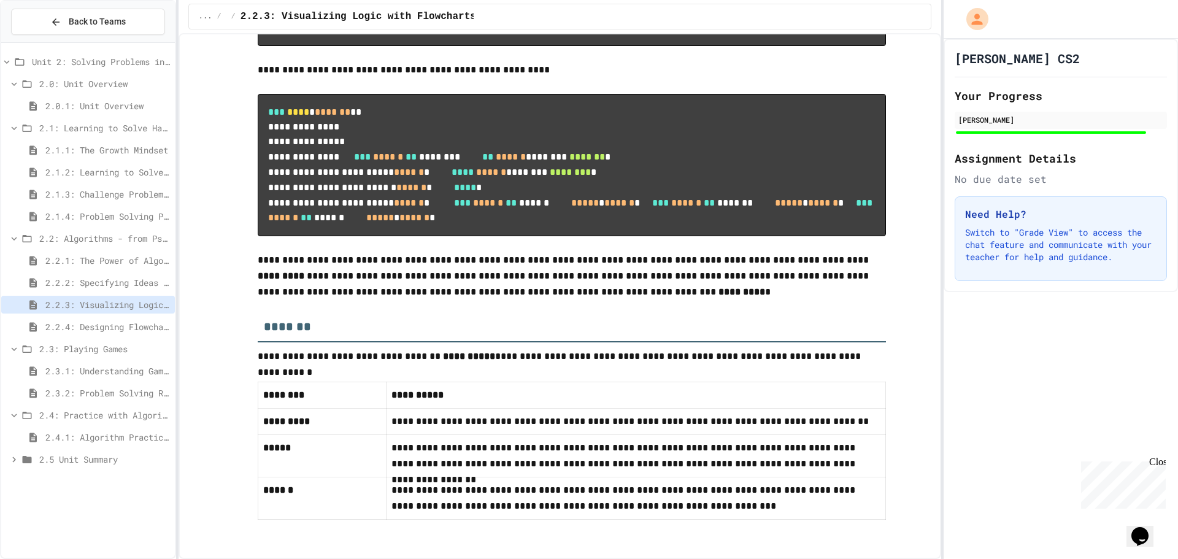
scroll to position [5338, 0]
click at [134, 325] on span "2.2.4: Designing Flowcharts" at bounding box center [107, 326] width 125 height 13
